Goal: Check status: Check status

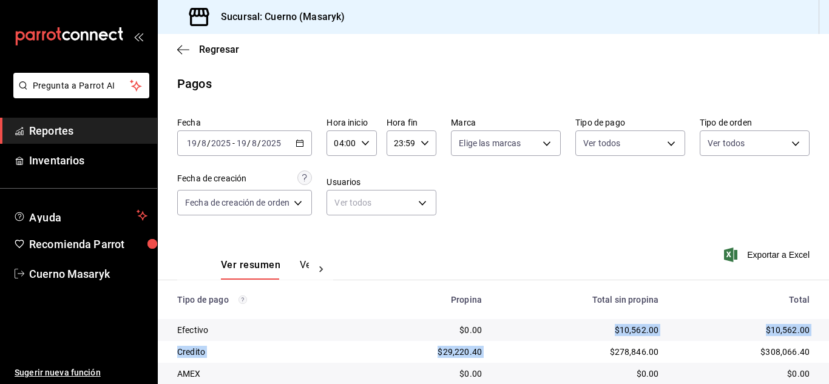
scroll to position [174, 0]
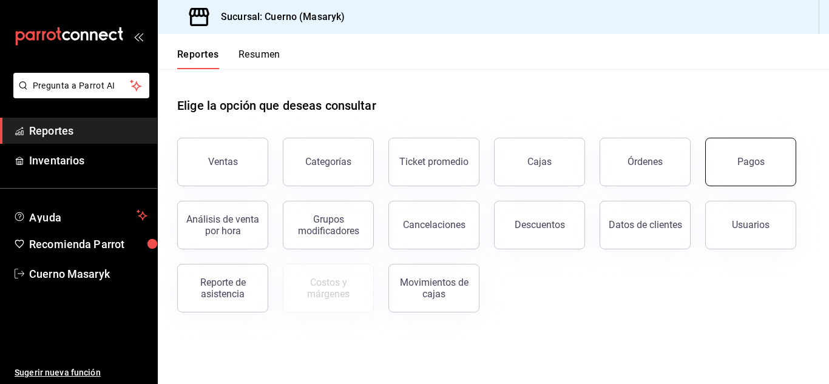
click at [752, 159] on div "Pagos" at bounding box center [751, 162] width 27 height 12
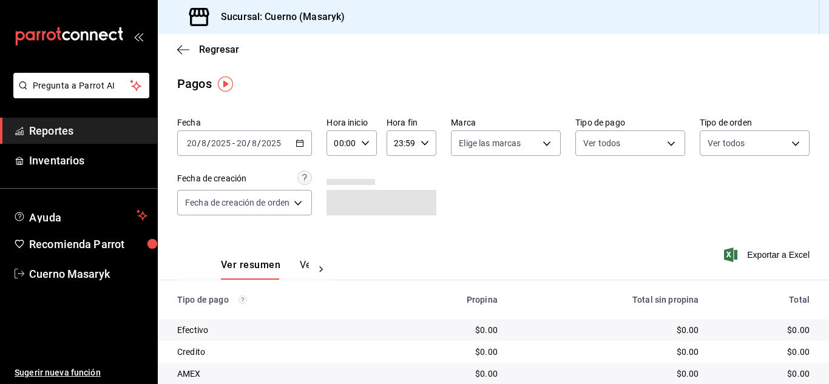
click at [303, 144] on icon "button" at bounding box center [300, 143] width 8 height 8
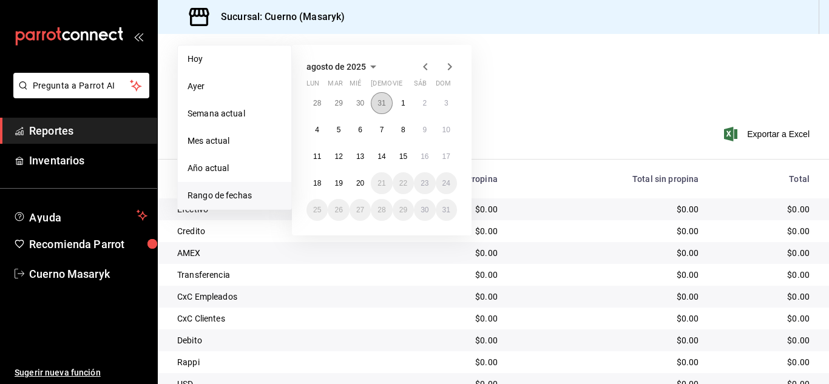
scroll to position [121, 0]
click at [338, 182] on abbr "19" at bounding box center [338, 182] width 8 height 8
click at [359, 180] on abbr "20" at bounding box center [360, 182] width 8 height 8
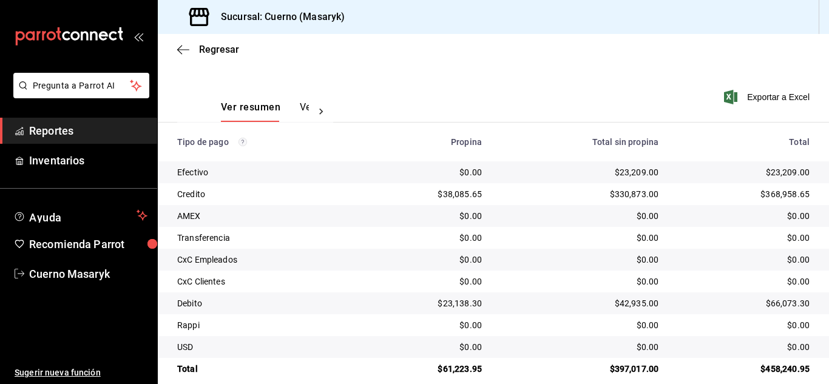
scroll to position [174, 0]
